Goal: Task Accomplishment & Management: Use online tool/utility

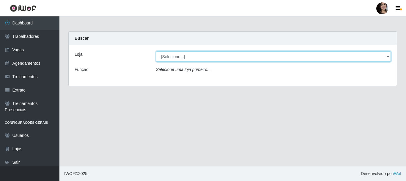
click at [203, 56] on select "[Selecione...] SuperFácil Atacado - [PERSON_NAME]" at bounding box center [273, 56] width 235 height 10
select select "399"
click at [156, 51] on select "[Selecione...] SuperFácil Atacado - [PERSON_NAME]" at bounding box center [273, 56] width 235 height 10
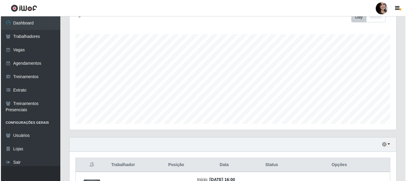
scroll to position [162, 0]
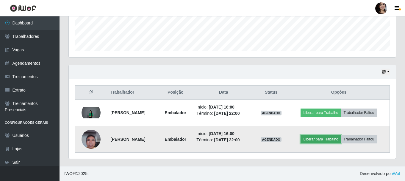
click at [316, 140] on button "Liberar para Trabalho" at bounding box center [320, 139] width 40 height 8
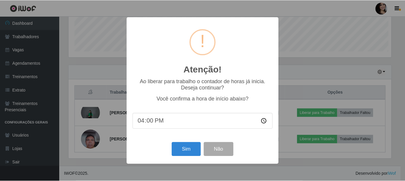
scroll to position [123, 324]
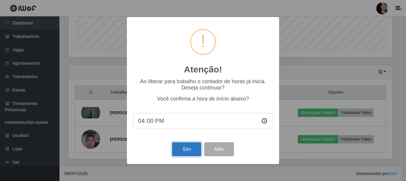
click at [180, 149] on button "Sim" at bounding box center [186, 149] width 29 height 14
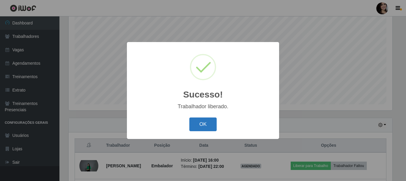
click at [208, 127] on button "OK" at bounding box center [203, 124] width 28 height 14
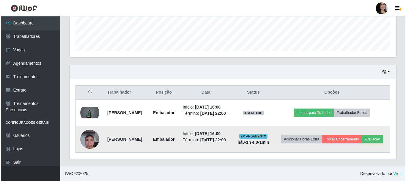
scroll to position [162, 0]
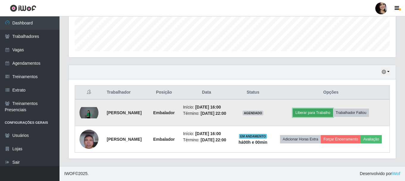
click at [332, 111] on button "Liberar para Trabalho" at bounding box center [313, 112] width 40 height 8
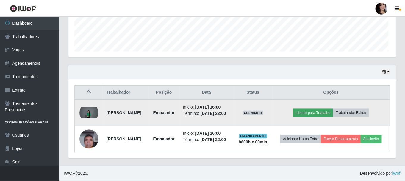
scroll to position [123, 324]
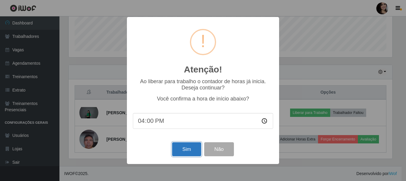
click at [179, 148] on button "Sim" at bounding box center [186, 149] width 29 height 14
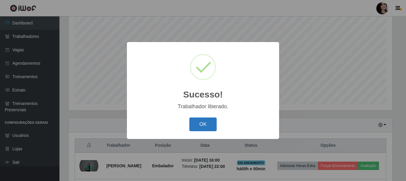
drag, startPoint x: 206, startPoint y: 117, endPoint x: 207, endPoint y: 120, distance: 3.1
click at [206, 117] on div "OK Cancel" at bounding box center [203, 123] width 140 height 17
click at [207, 120] on button "OK" at bounding box center [203, 124] width 28 height 14
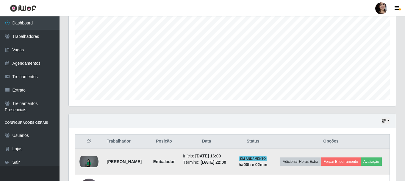
scroll to position [162, 0]
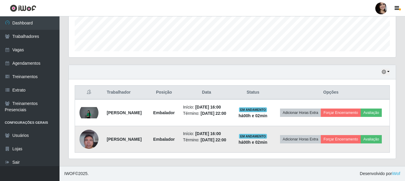
click at [175, 137] on strong "Embalador" at bounding box center [163, 139] width 21 height 5
drag, startPoint x: 180, startPoint y: 137, endPoint x: 160, endPoint y: 141, distance: 20.2
click at [160, 141] on strong "Embalador" at bounding box center [163, 139] width 21 height 5
click at [176, 147] on td "Embalador" at bounding box center [163, 139] width 31 height 26
